Goal: Task Accomplishment & Management: Manage account settings

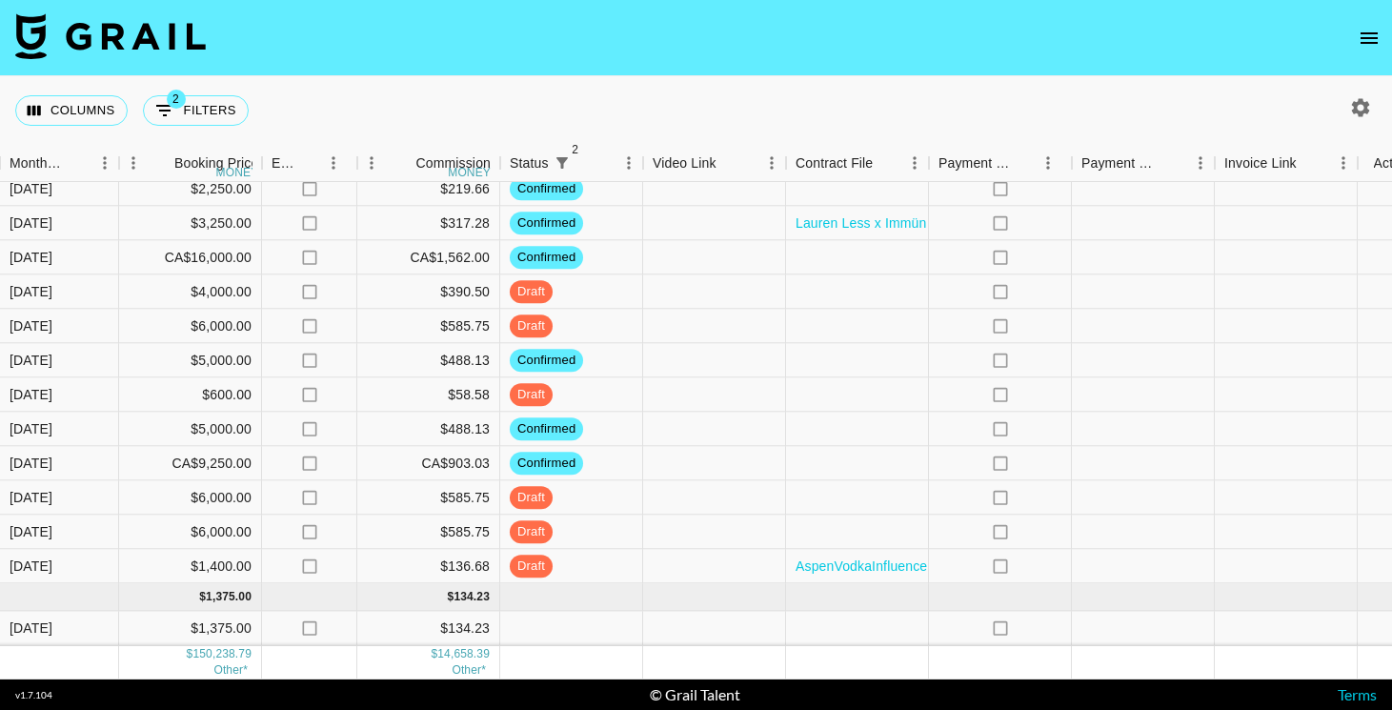
click at [1364, 38] on icon "open drawer" at bounding box center [1369, 38] width 23 height 23
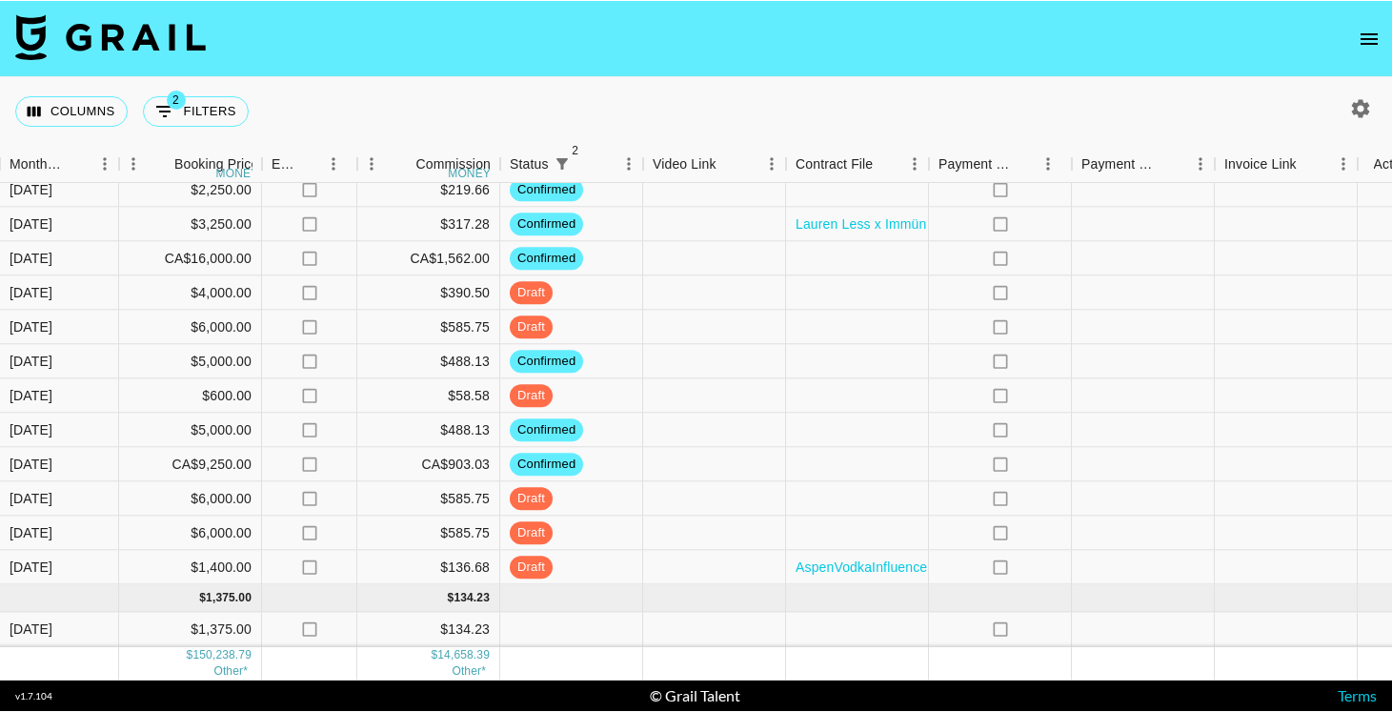
scroll to position [1875, 1182]
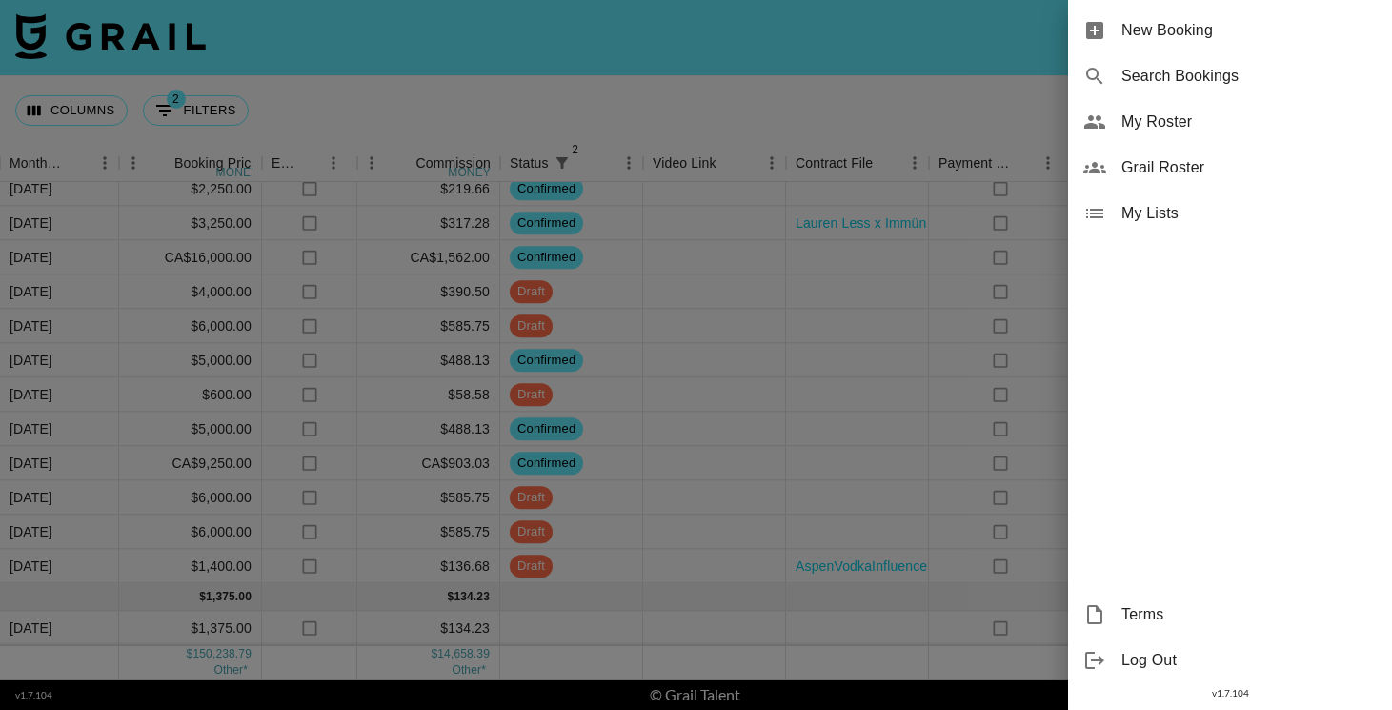
click at [1155, 161] on span "Grail Roster" at bounding box center [1249, 167] width 255 height 23
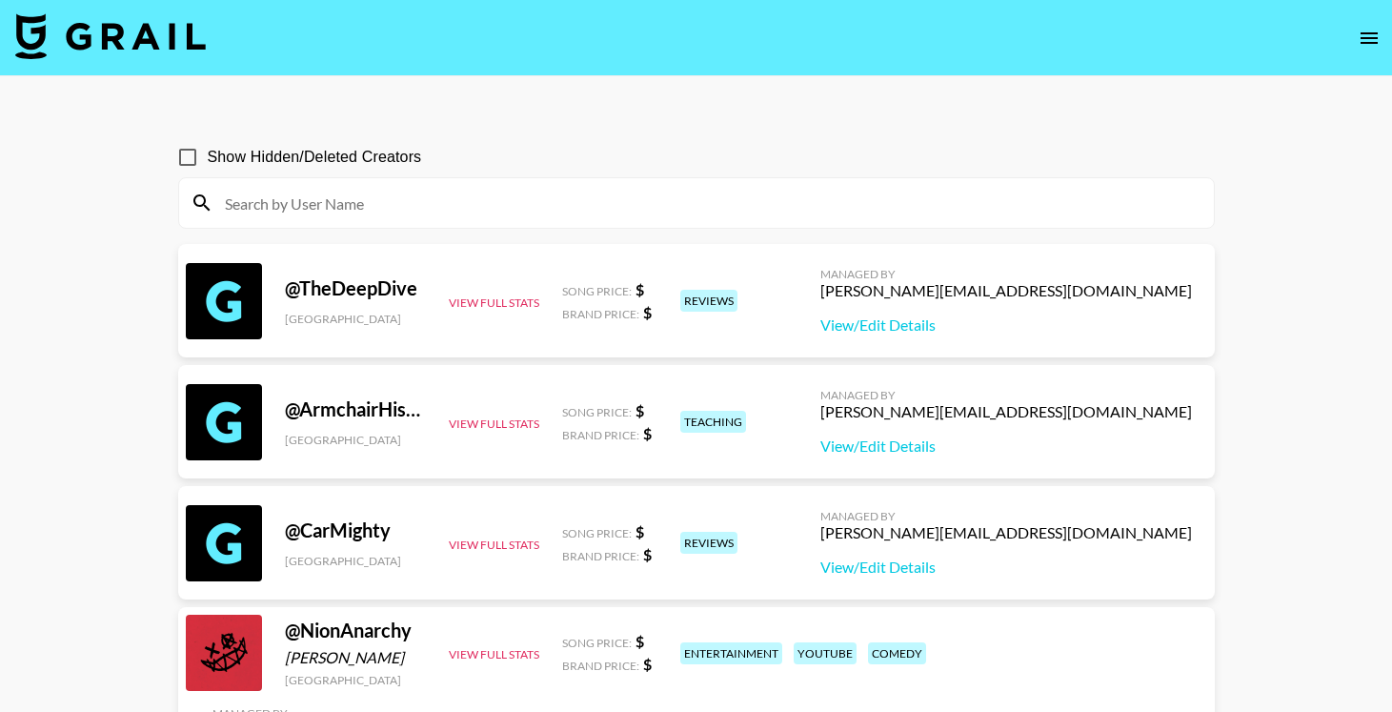
click at [89, 35] on img at bounding box center [110, 36] width 191 height 46
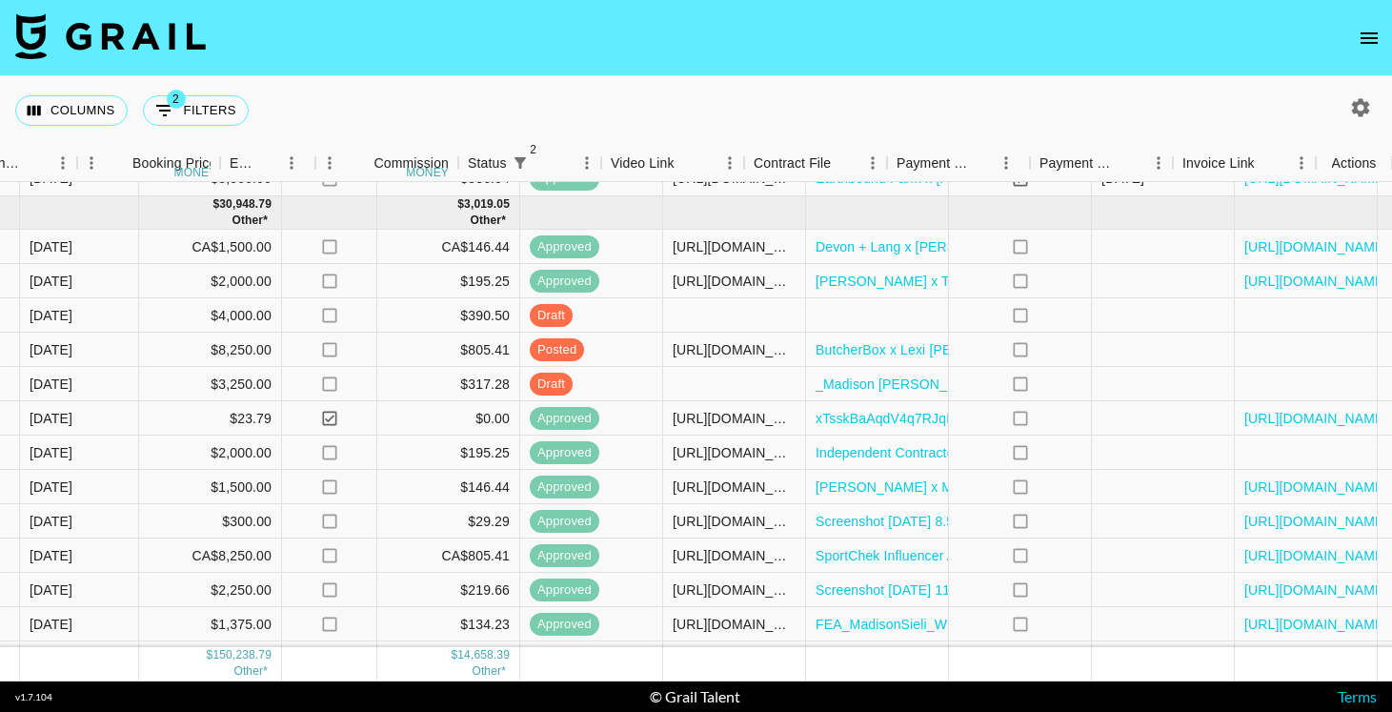
scroll to position [1235, 1224]
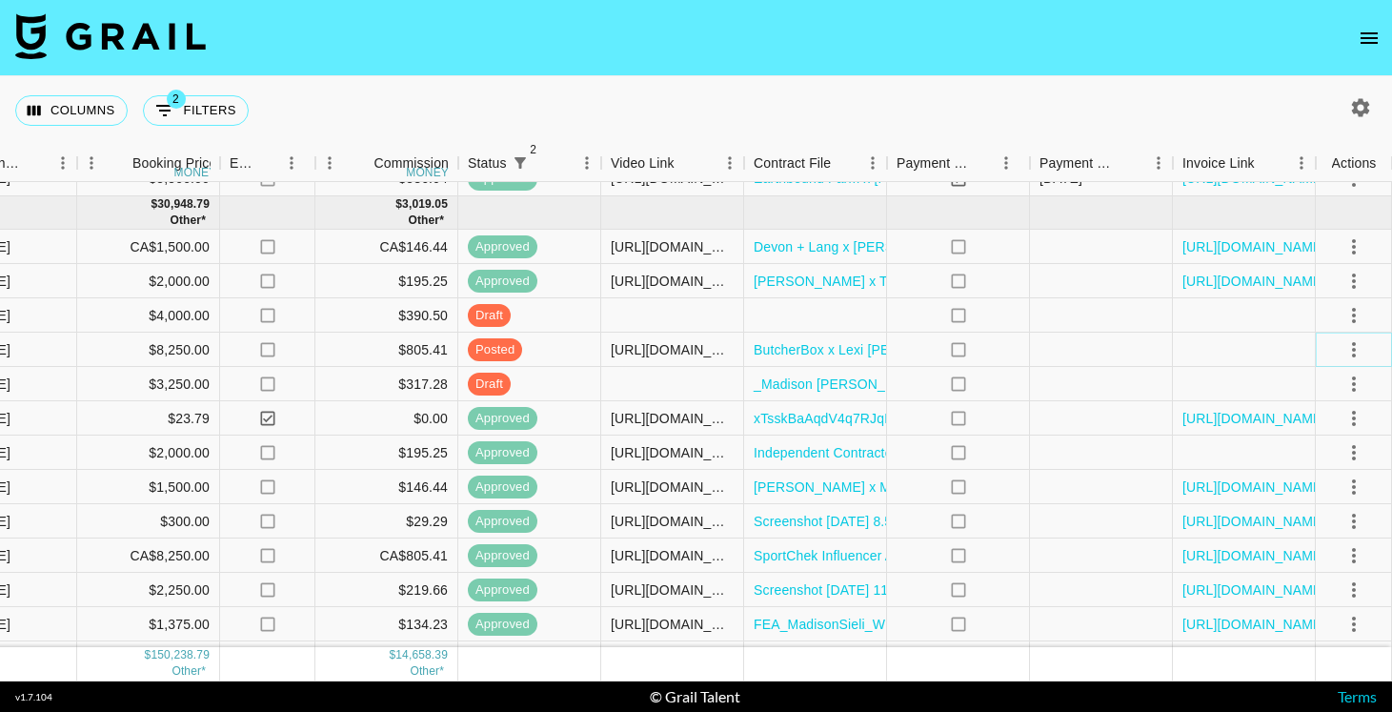
click at [1355, 342] on icon "select merge strategy" at bounding box center [1354, 349] width 23 height 23
click at [1325, 517] on div "Approve" at bounding box center [1313, 528] width 58 height 23
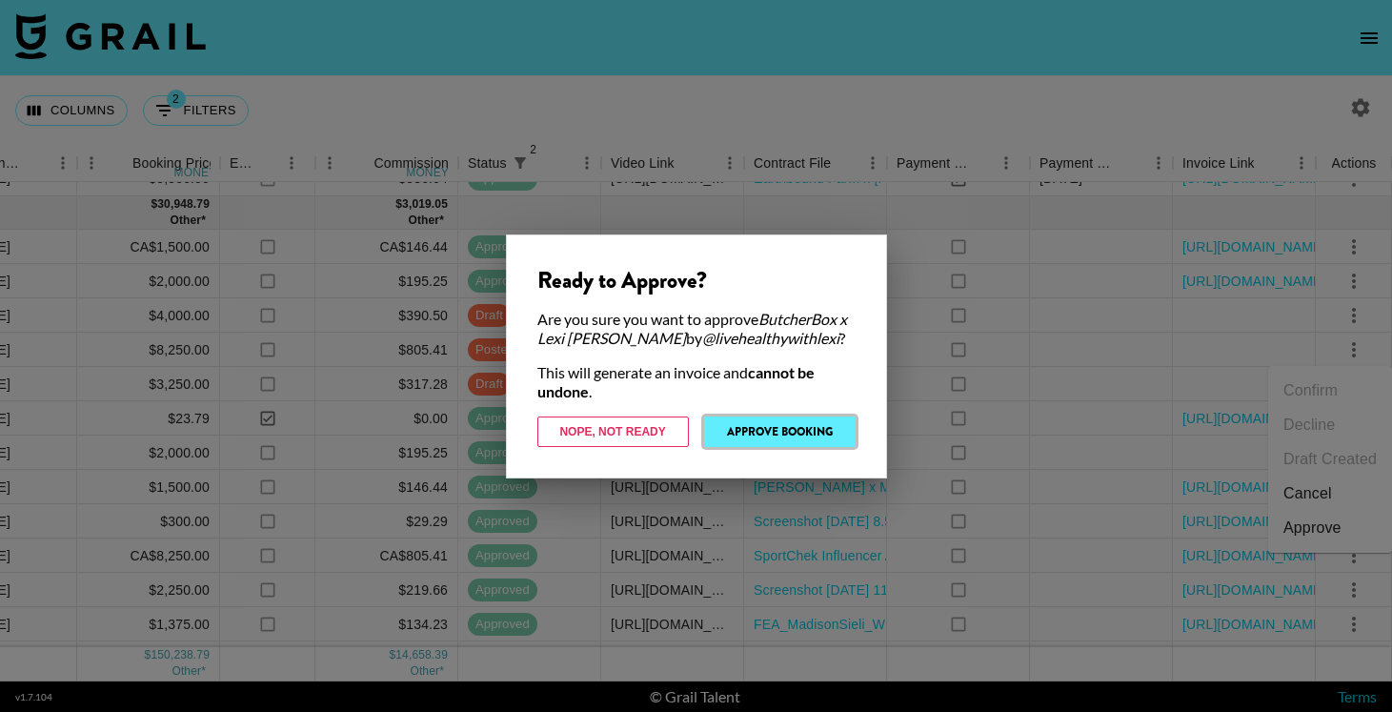
click at [770, 436] on button "Approve Booking" at bounding box center [780, 431] width 152 height 30
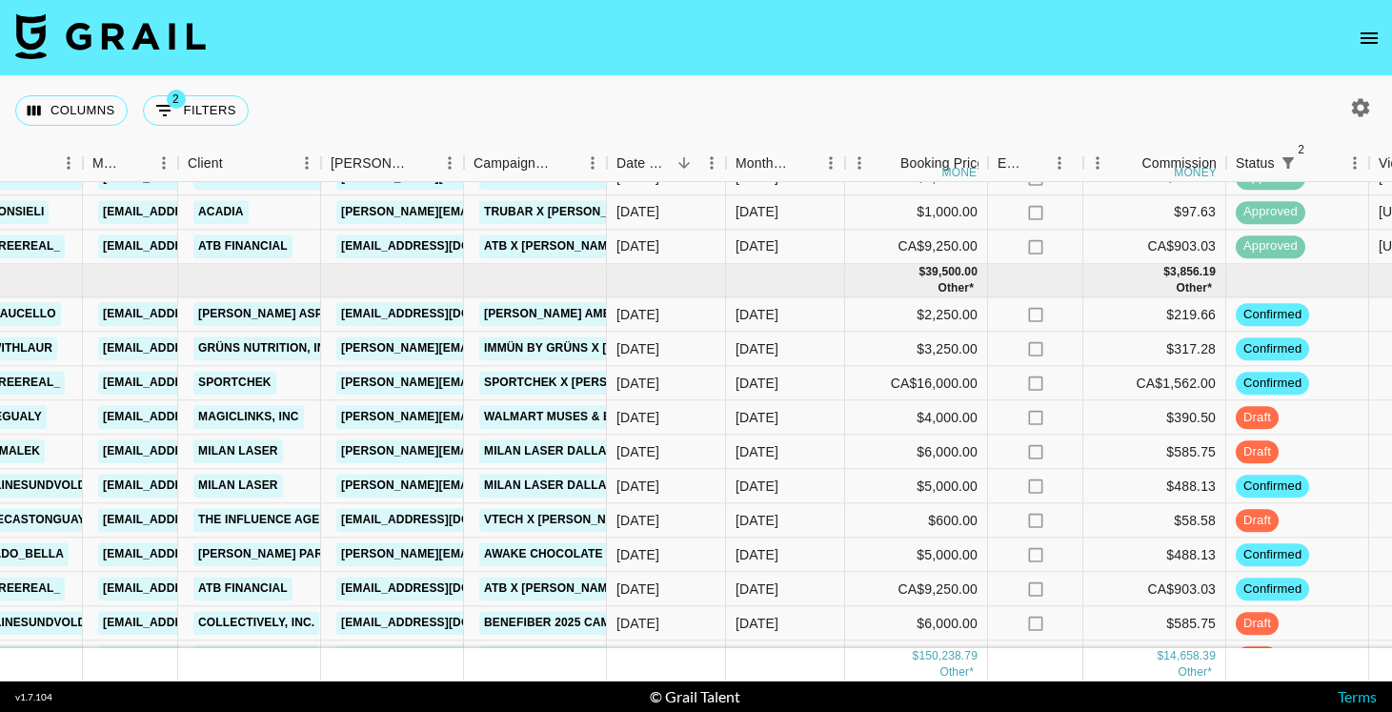
scroll to position [1771, 456]
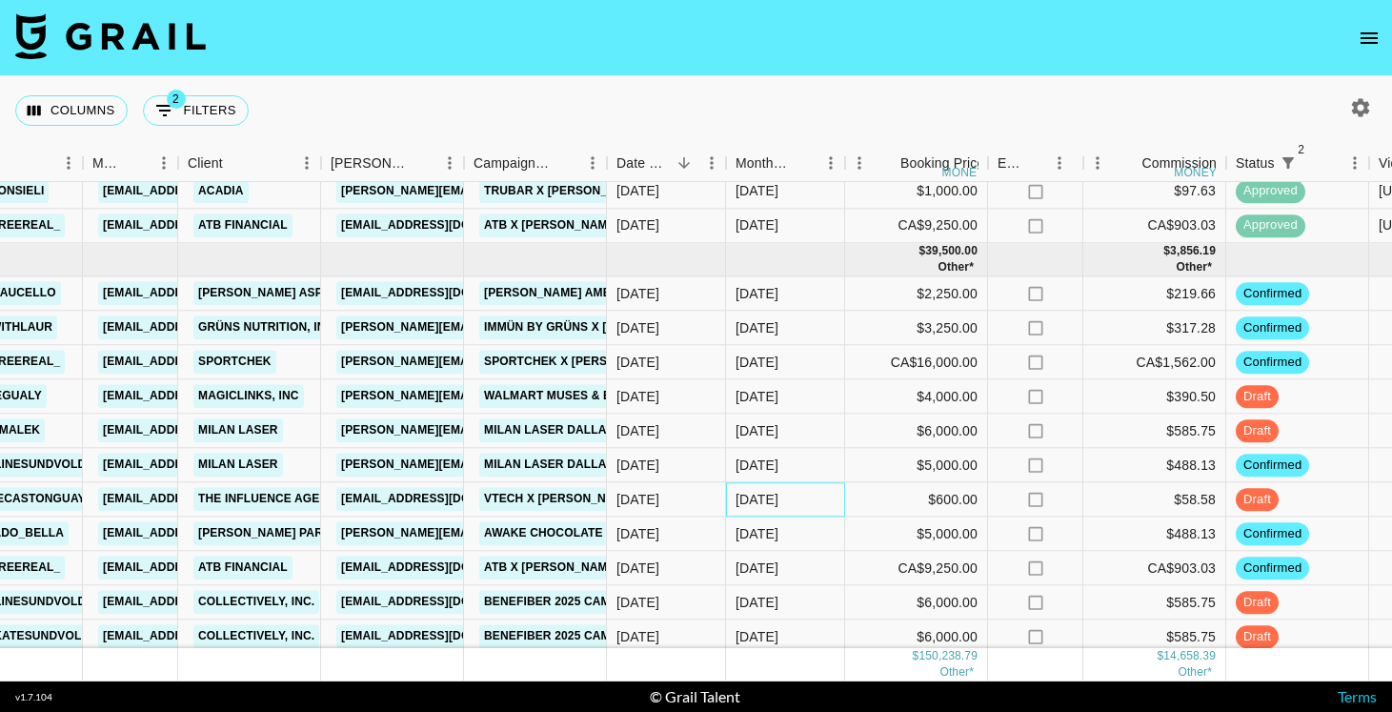
click at [784, 495] on div "Oct '25" at bounding box center [785, 500] width 119 height 34
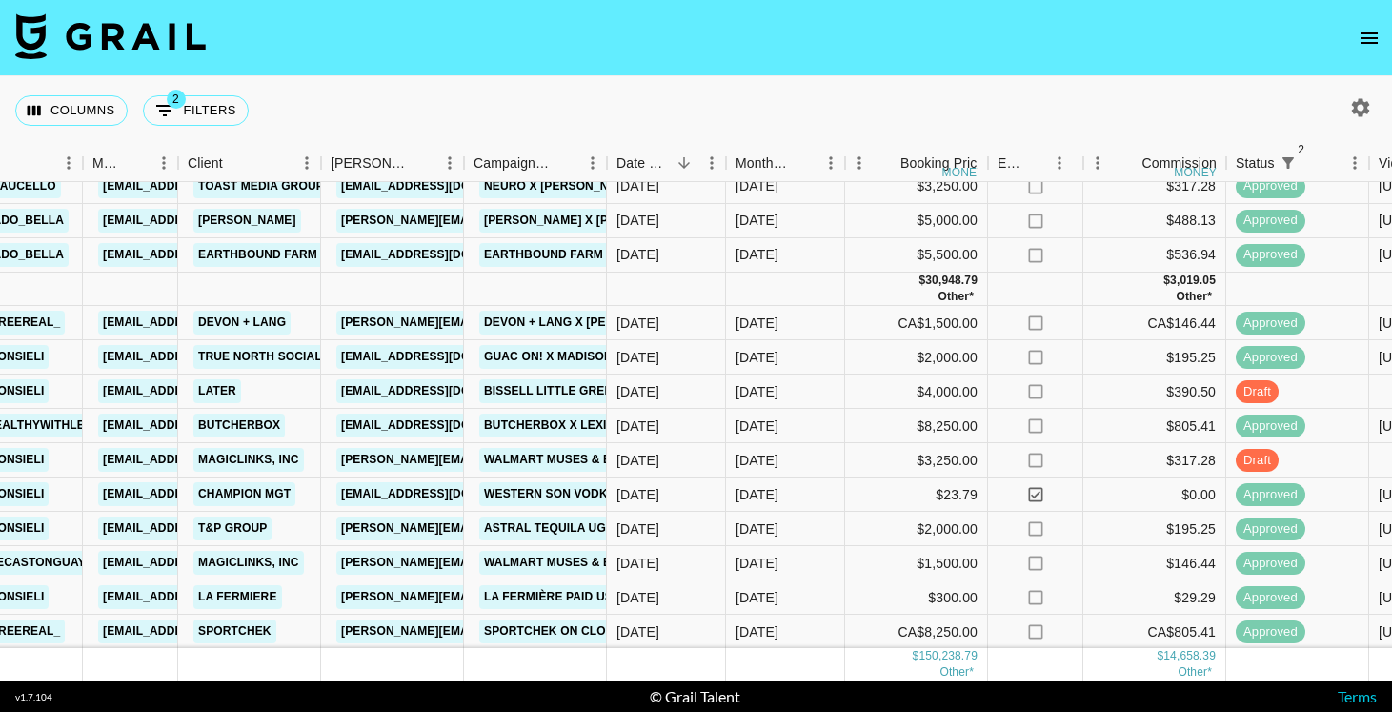
scroll to position [1152, 456]
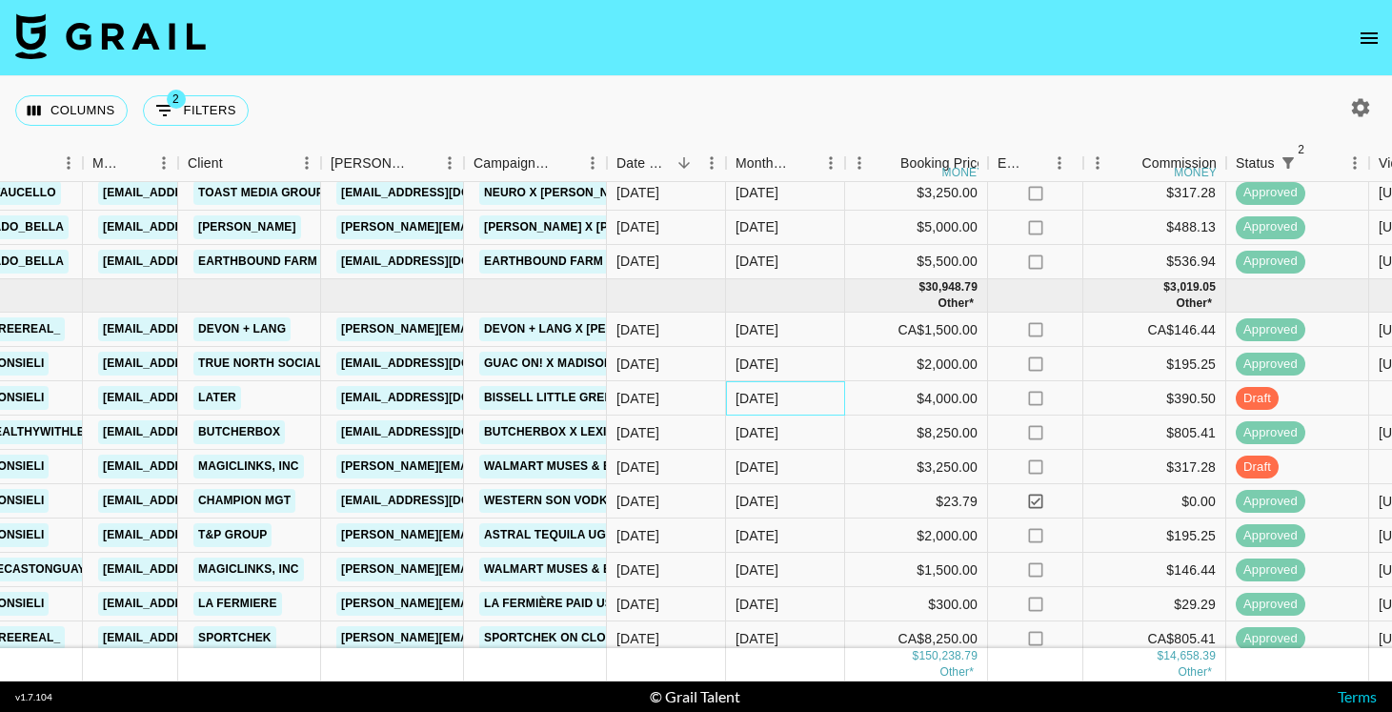
click at [765, 400] on div "Sep '25" at bounding box center [757, 398] width 43 height 19
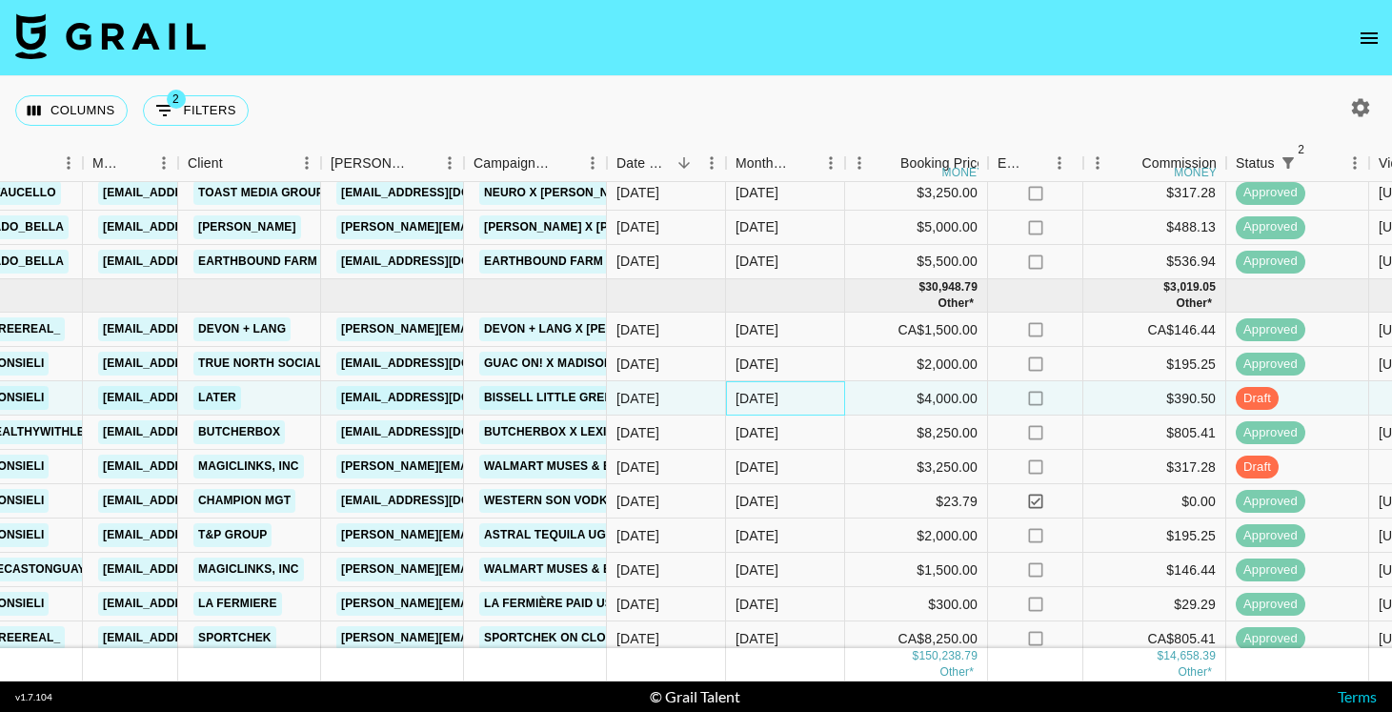
click at [765, 400] on div "Sep '25" at bounding box center [757, 398] width 43 height 19
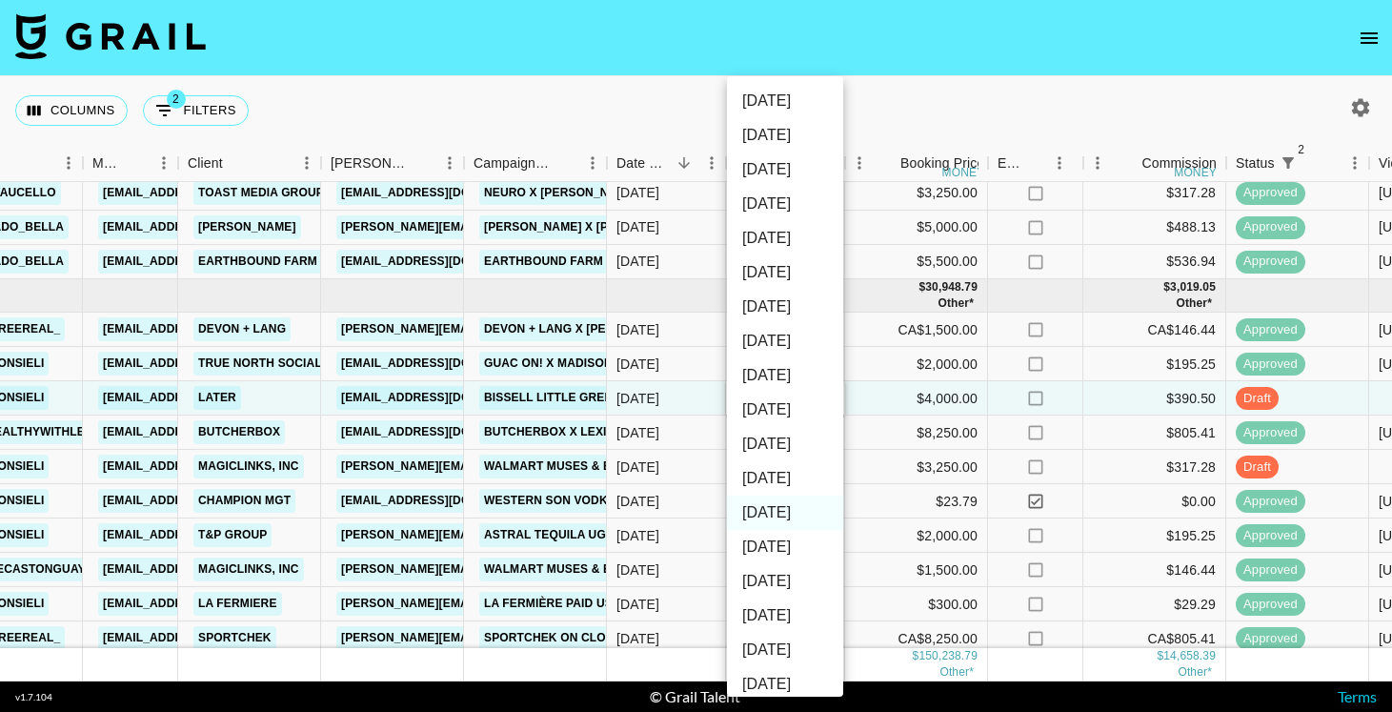
scroll to position [253, 0]
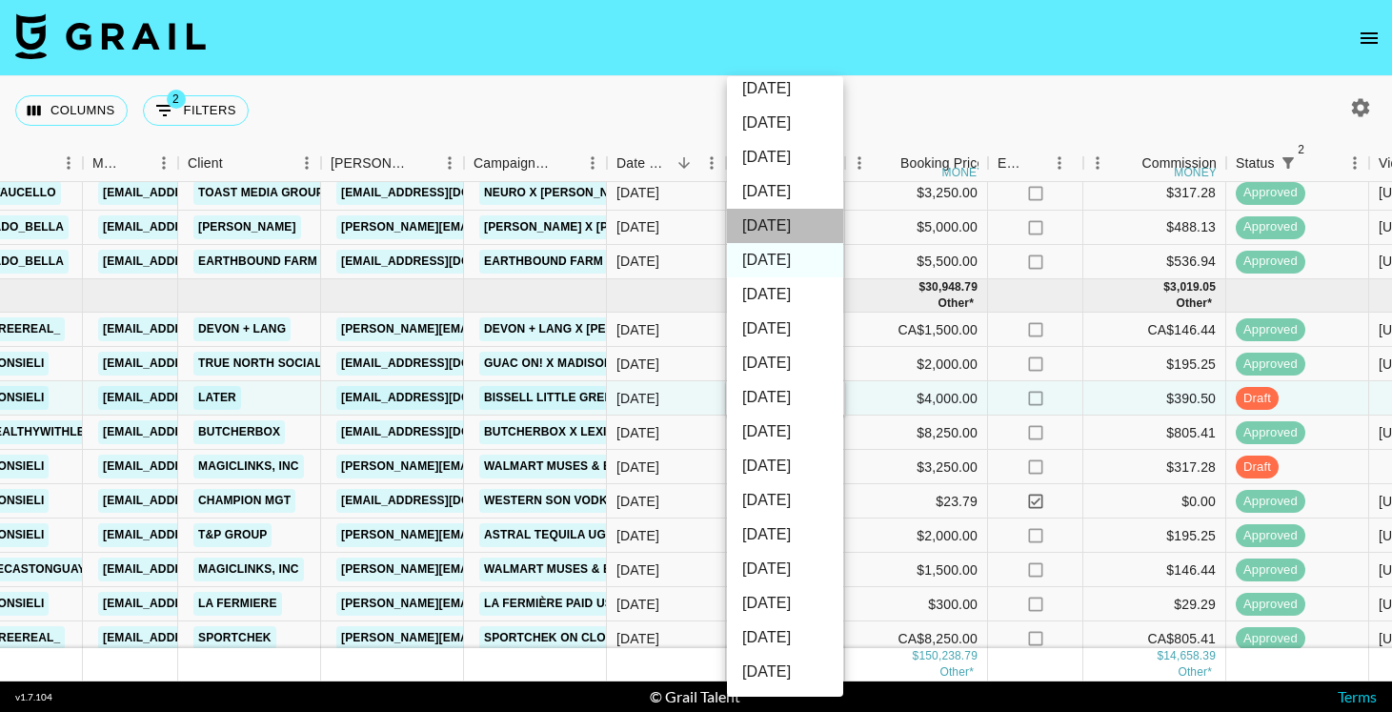
click at [779, 219] on li "Oct '25" at bounding box center [785, 226] width 116 height 34
type input "Oct '25"
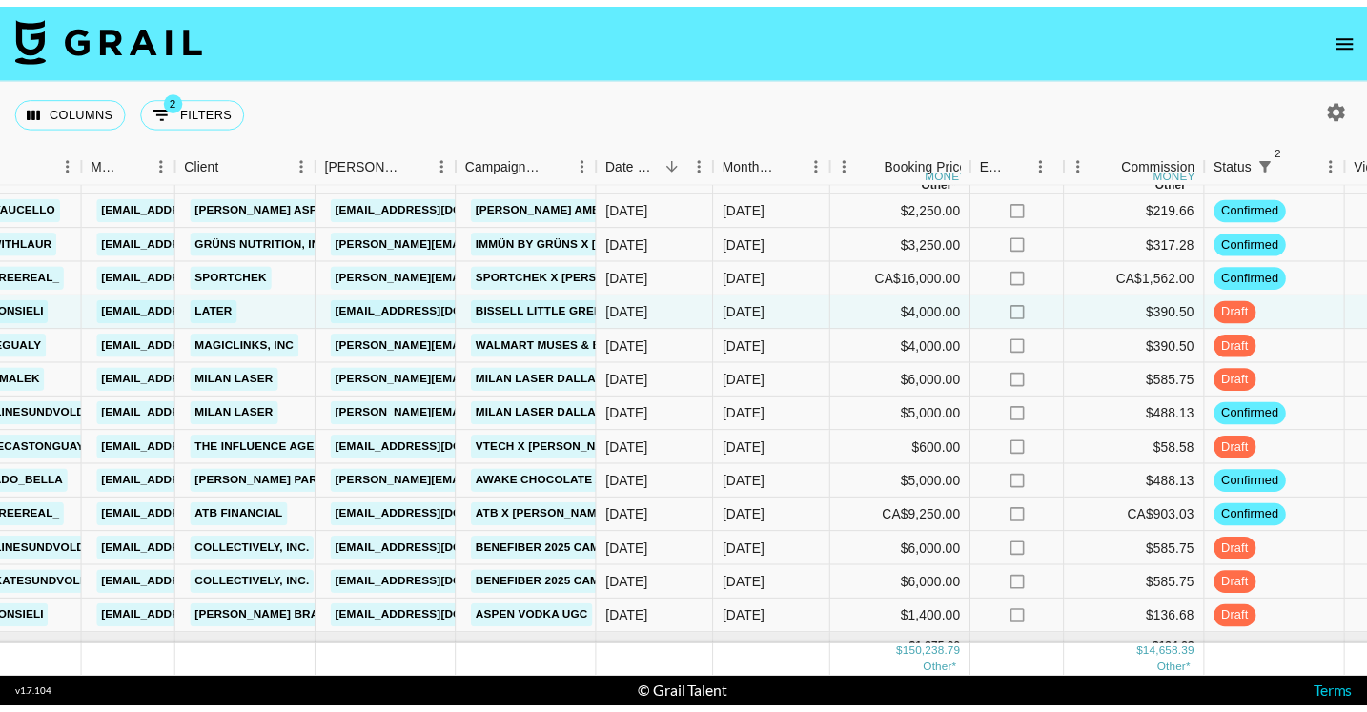
scroll to position [1824, 456]
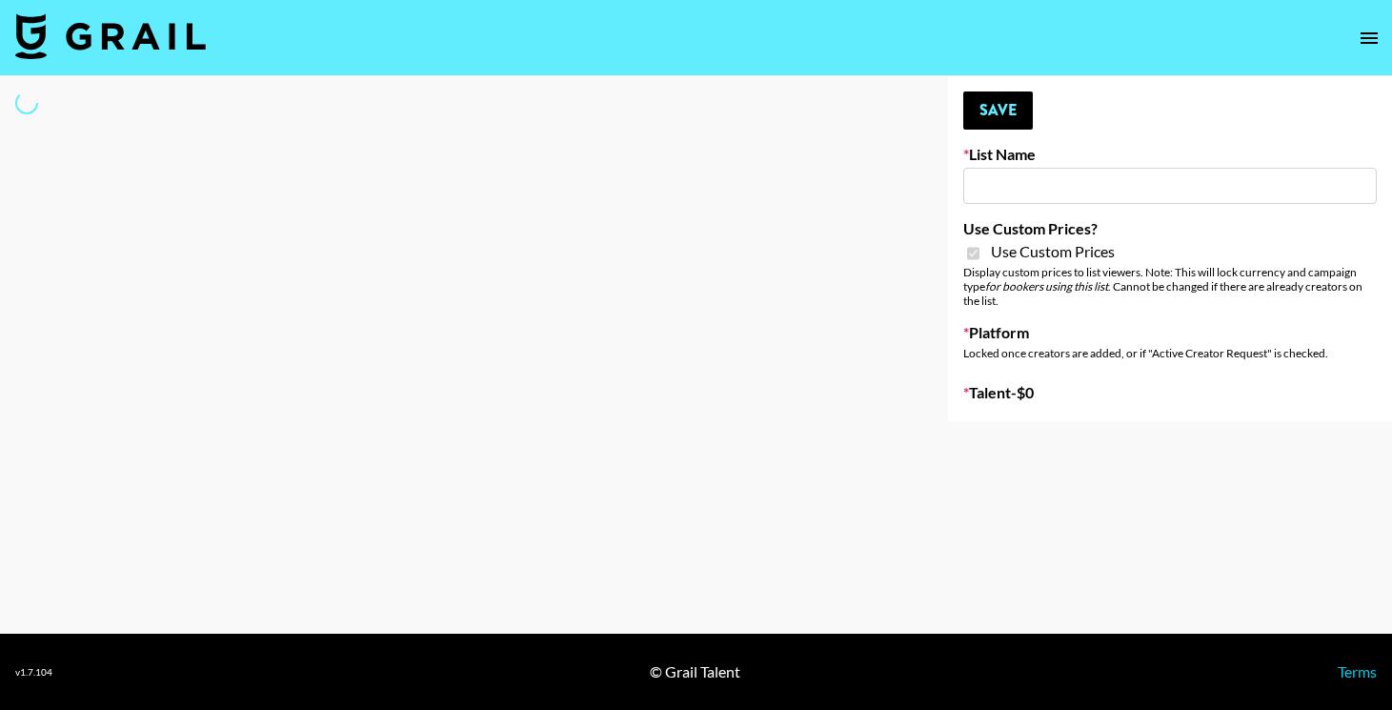
type input "Skincare Opp - [GEOGRAPHIC_DATA]"
checkbox input "true"
select select "Brand"
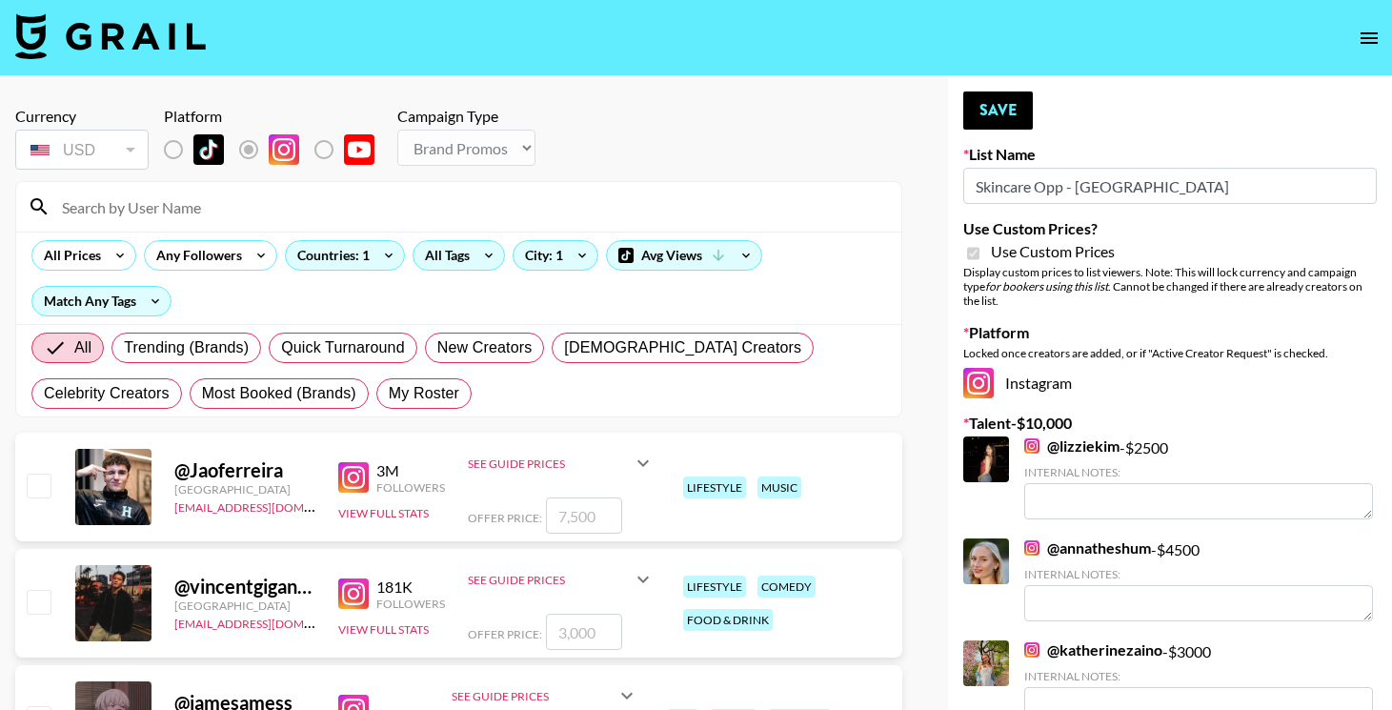
click at [470, 258] on div "All Tags" at bounding box center [444, 255] width 60 height 29
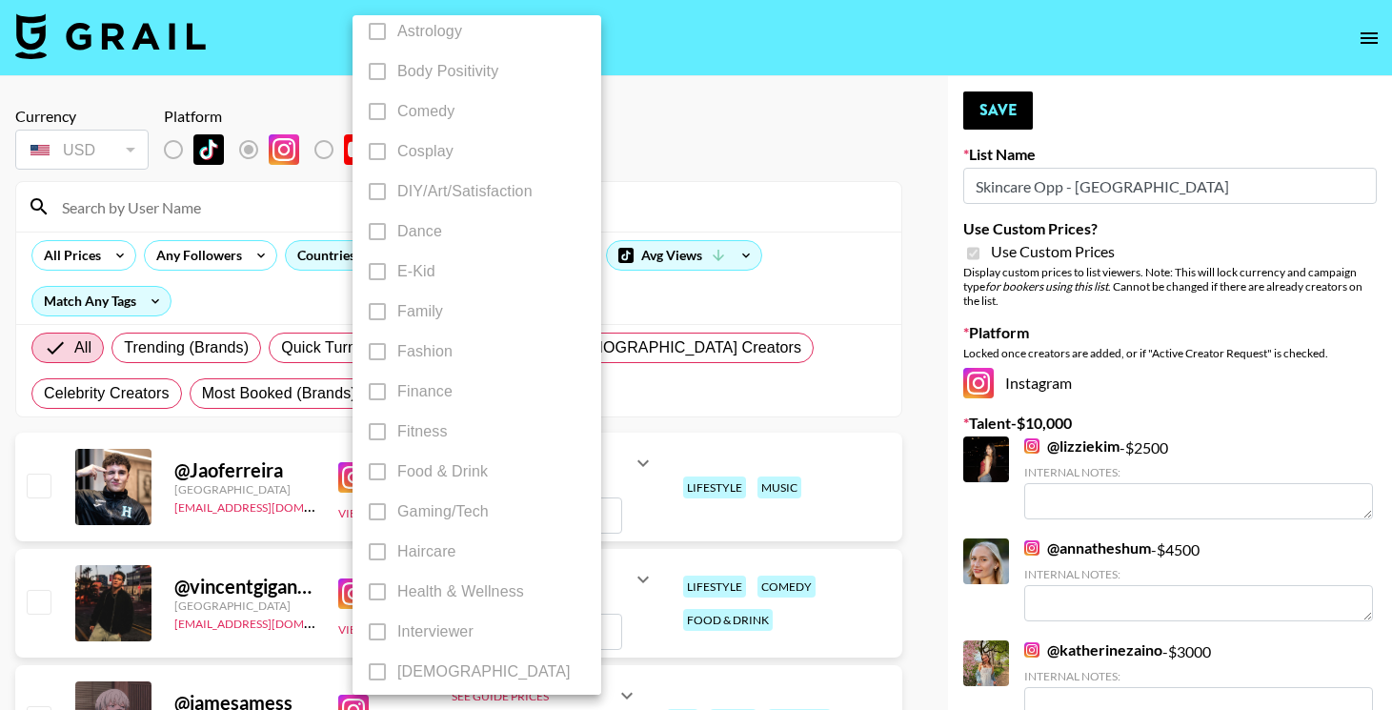
scroll to position [320, 0]
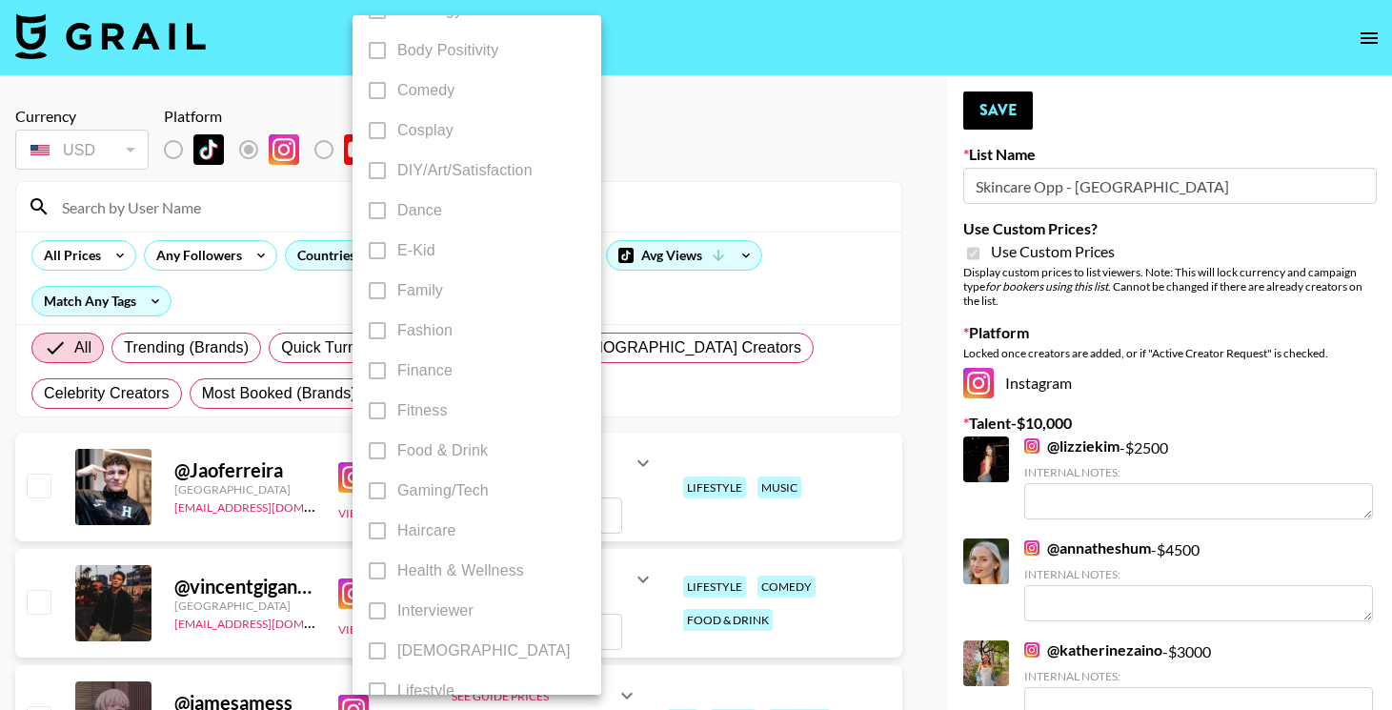
click at [375, 438] on label "Food & Drink" at bounding box center [463, 451] width 213 height 40
click at [375, 451] on label "Food & Drink" at bounding box center [463, 451] width 213 height 40
click at [218, 290] on div at bounding box center [696, 355] width 1392 height 710
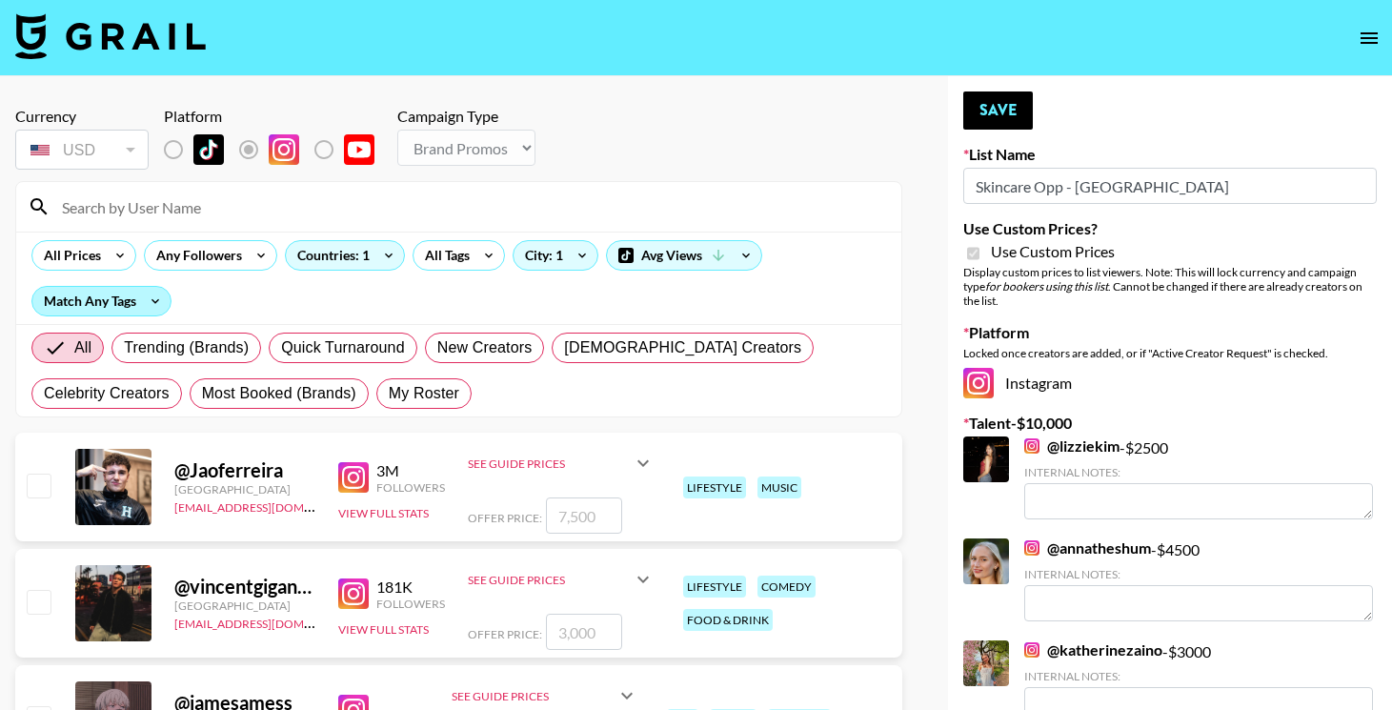
click at [134, 294] on div "Match Any Tags" at bounding box center [101, 301] width 138 height 29
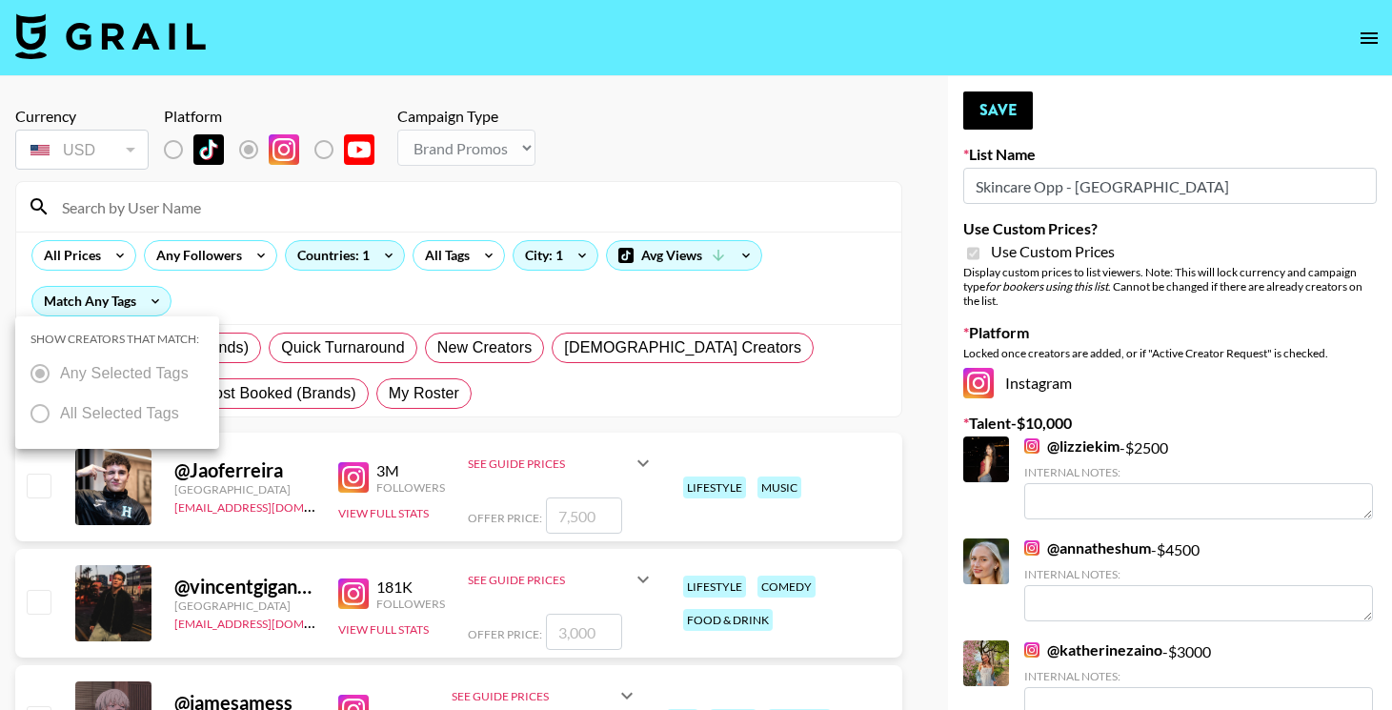
click at [244, 303] on div at bounding box center [696, 355] width 1392 height 710
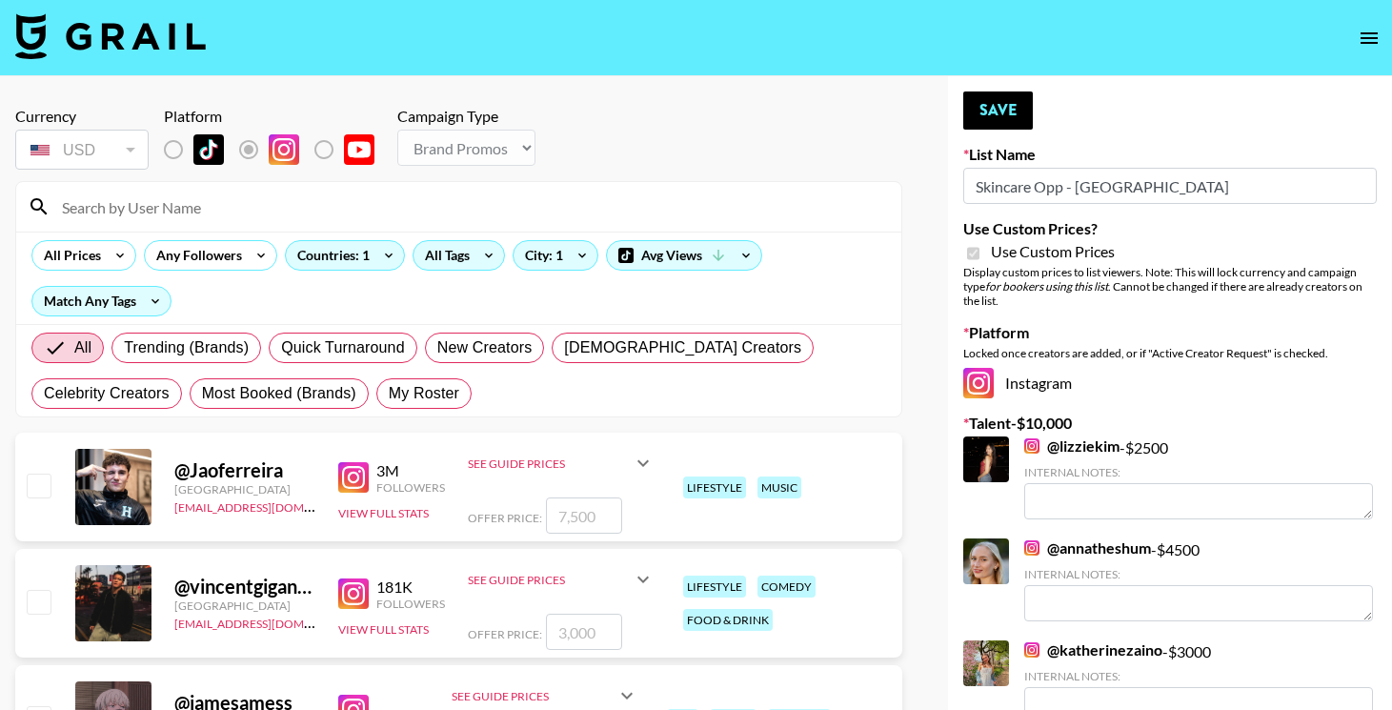
click at [454, 253] on div "All Tags" at bounding box center [444, 255] width 60 height 29
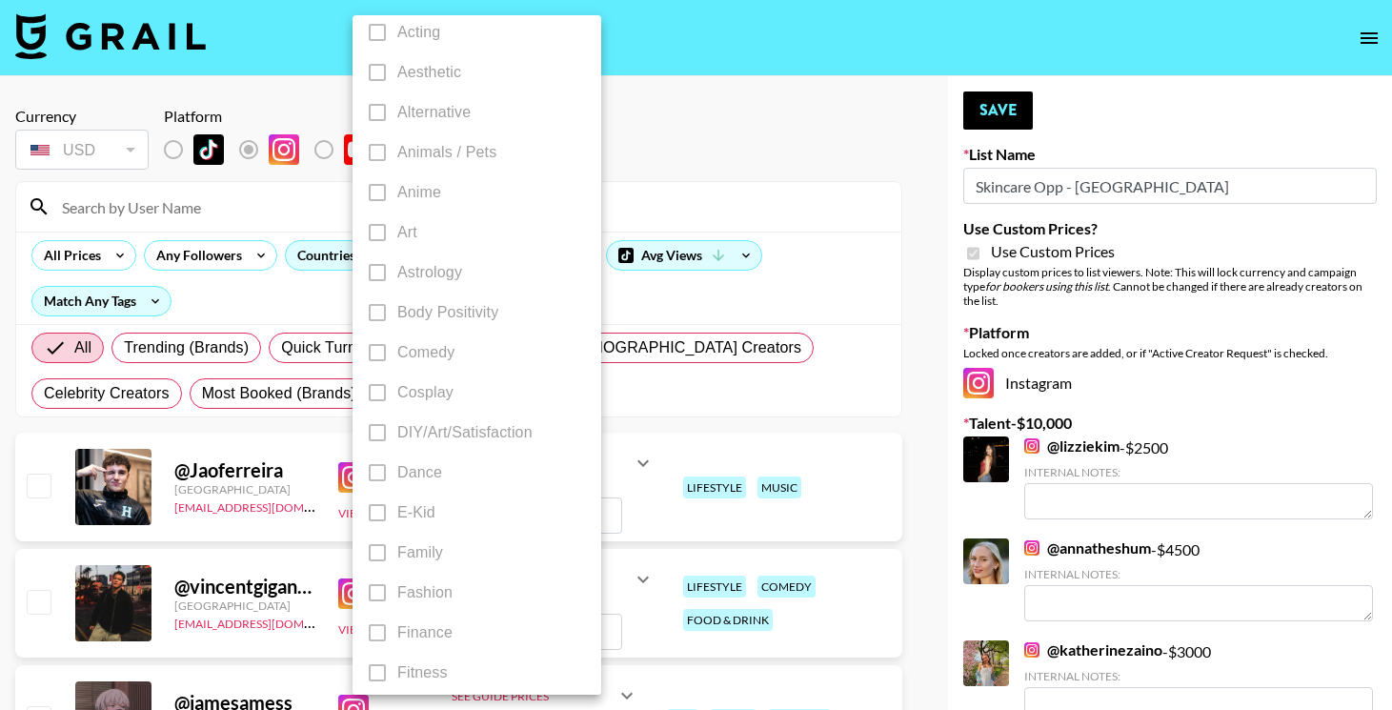
scroll to position [0, 0]
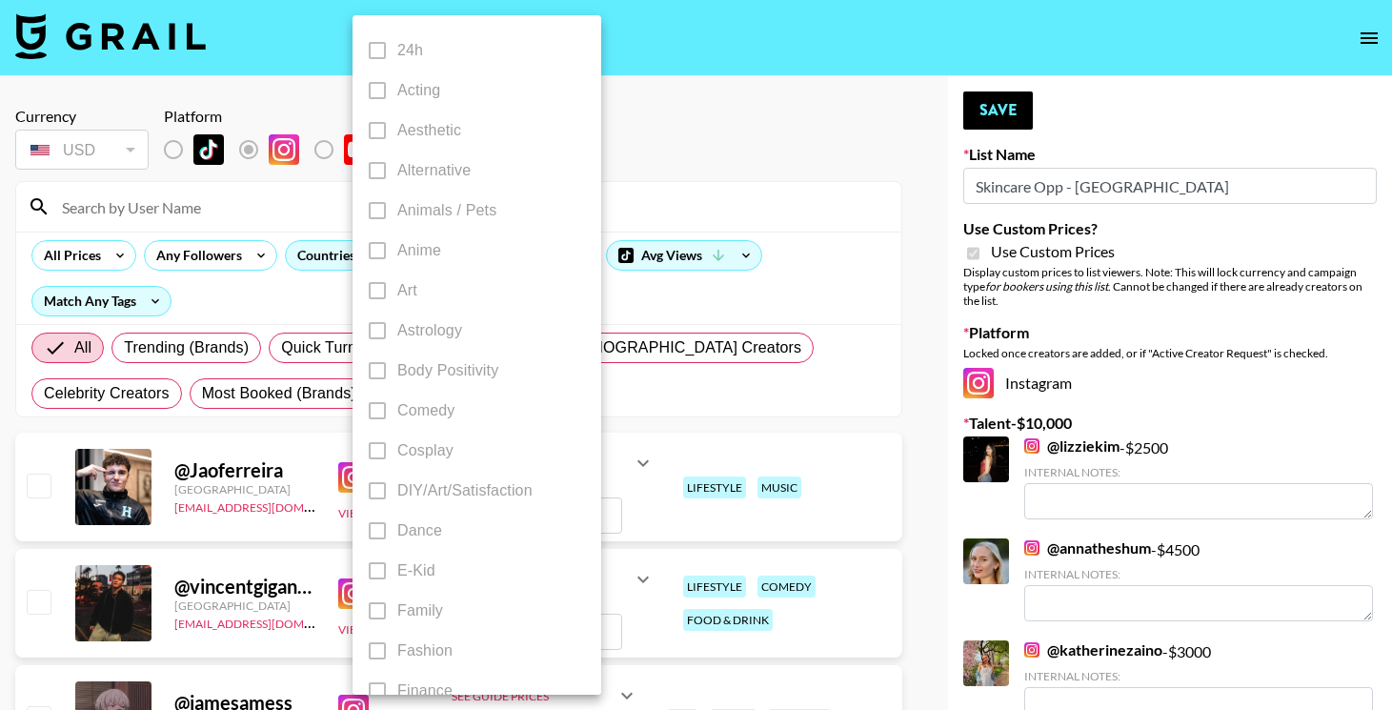
click at [791, 238] on div at bounding box center [696, 355] width 1392 height 710
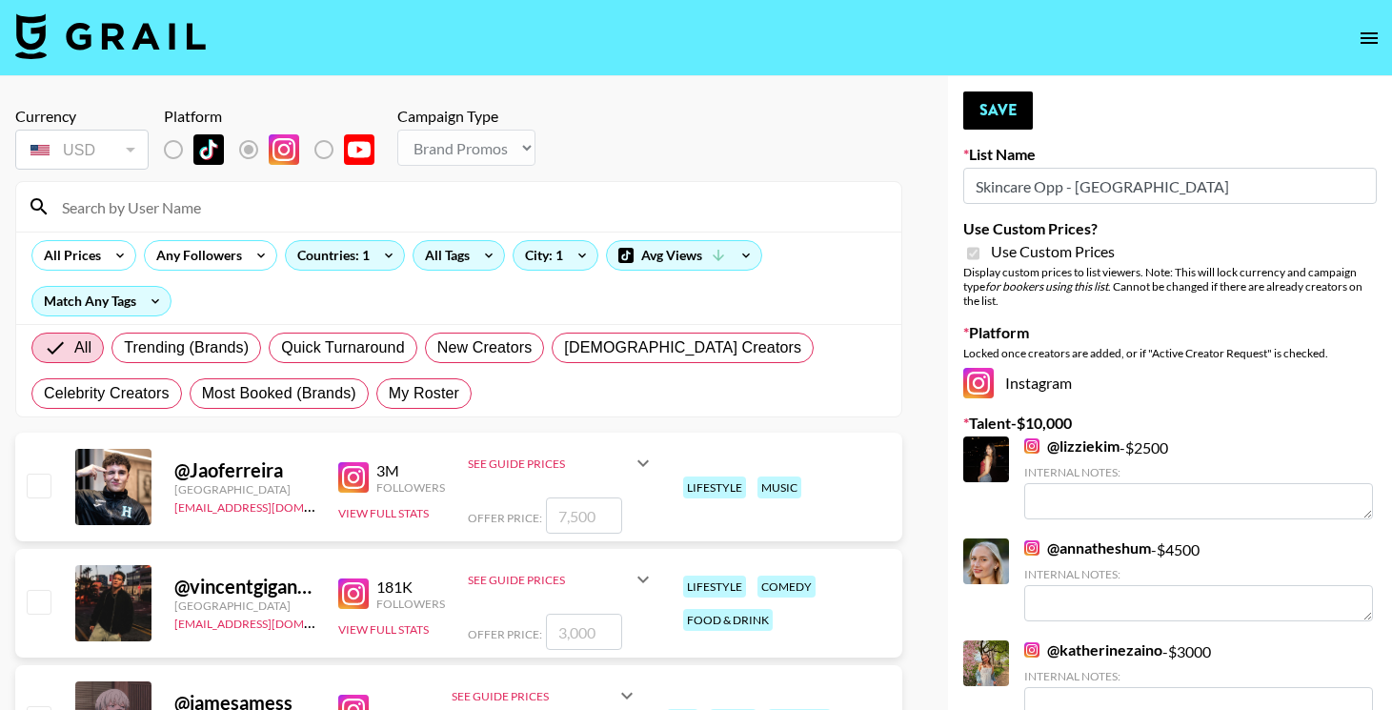
click at [454, 253] on div "All Tags" at bounding box center [444, 255] width 60 height 29
